Goal: Go to known website: Access a specific website the user already knows

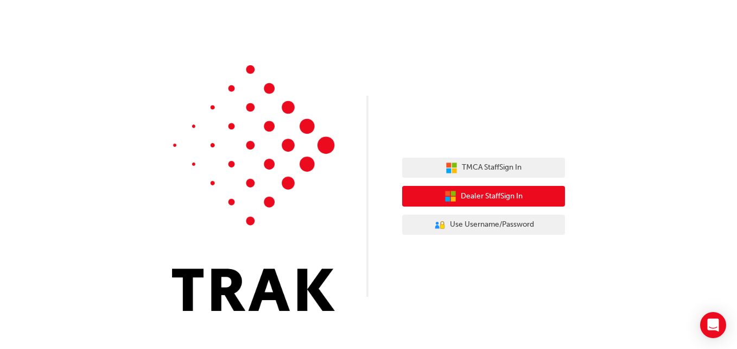
click at [489, 199] on span "Dealer Staff Sign In" at bounding box center [492, 196] width 62 height 12
